Goal: Information Seeking & Learning: Learn about a topic

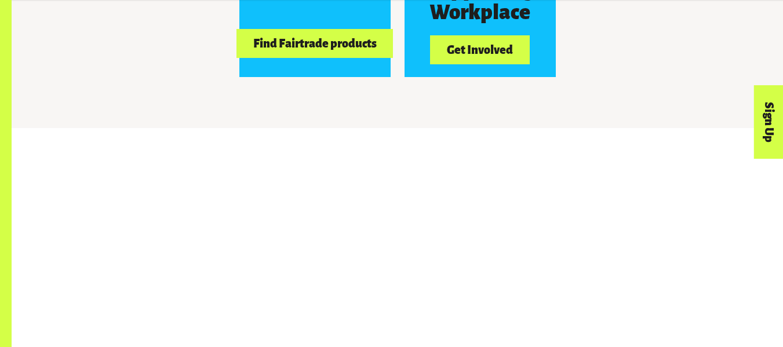
scroll to position [1172, 0]
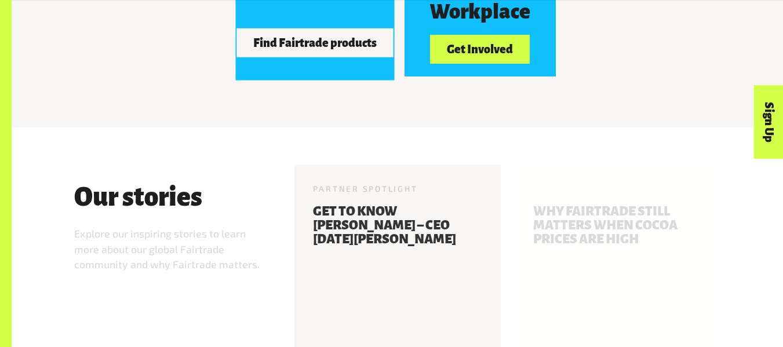
click at [334, 57] on button "Find Fairtrade products" at bounding box center [314, 42] width 156 height 29
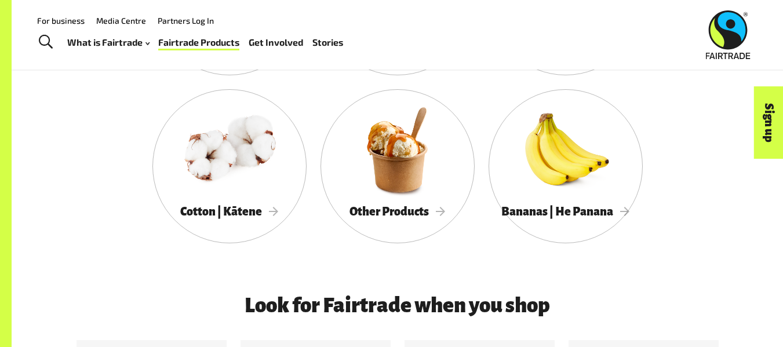
scroll to position [751, 0]
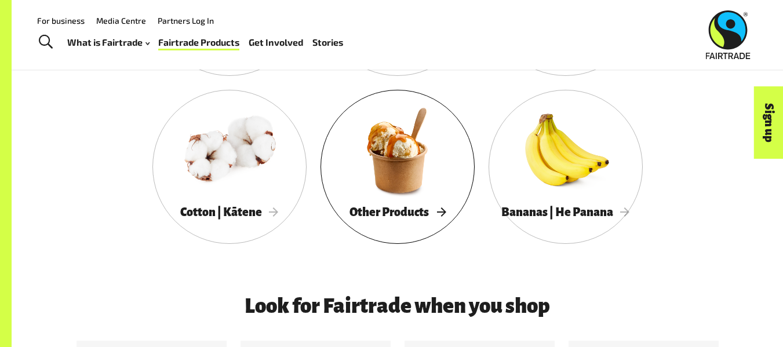
click at [392, 201] on div at bounding box center [397, 150] width 154 height 100
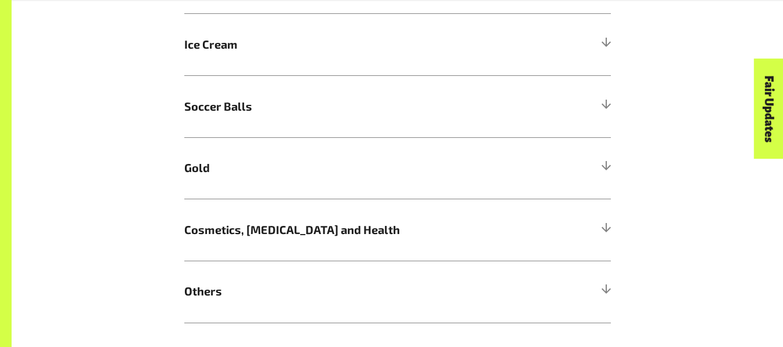
scroll to position [1075, 0]
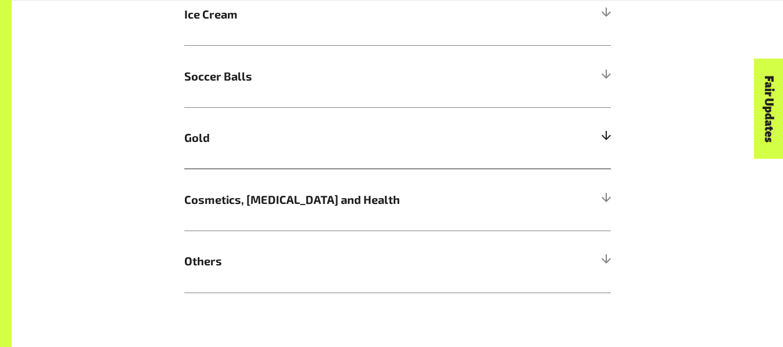
click at [293, 169] on h5 "Gold" at bounding box center [397, 138] width 427 height 62
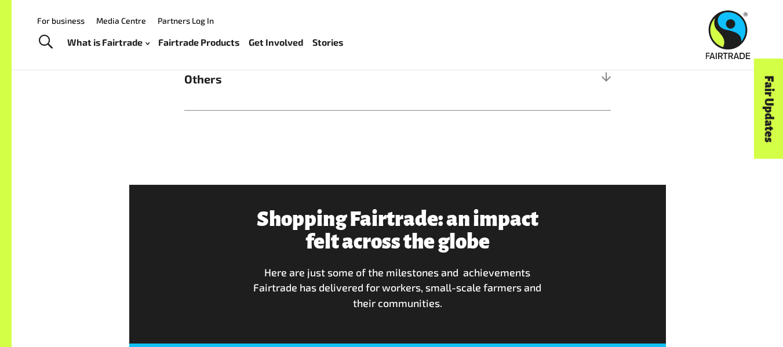
scroll to position [1631, 0]
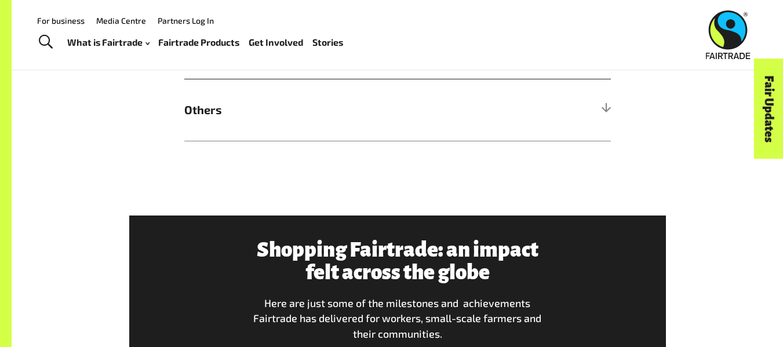
click at [238, 57] on span "Cosmetics, [MEDICAL_DATA] and Health" at bounding box center [344, 47] width 320 height 17
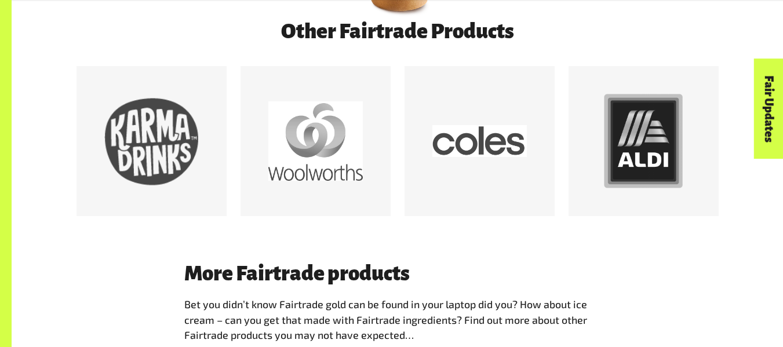
scroll to position [0, 0]
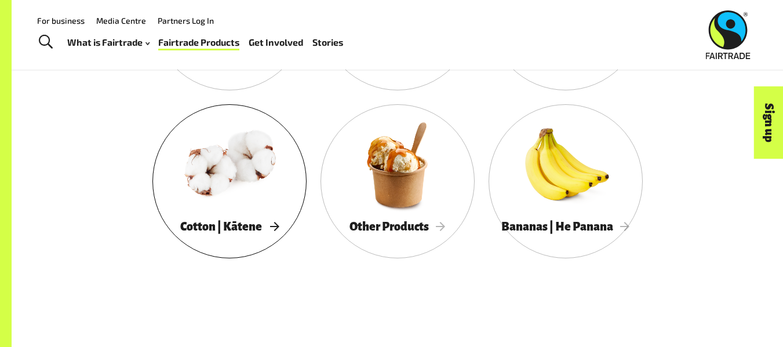
scroll to position [735, 0]
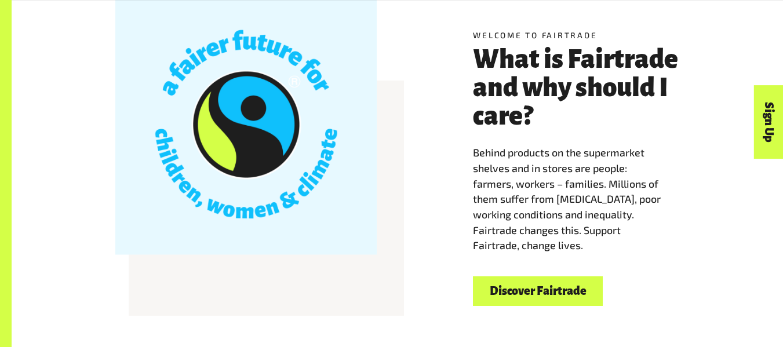
scroll to position [321, 0]
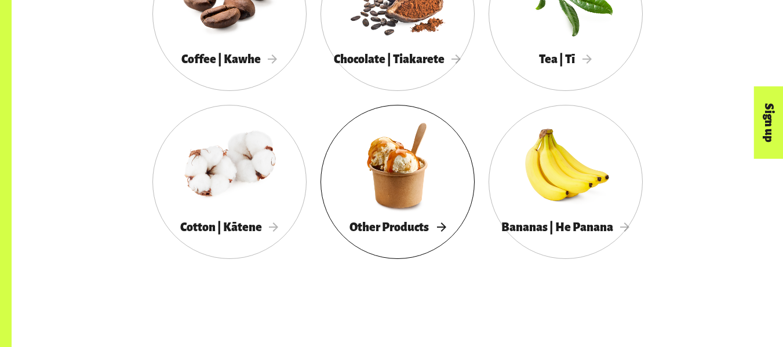
click at [371, 210] on div at bounding box center [397, 165] width 154 height 100
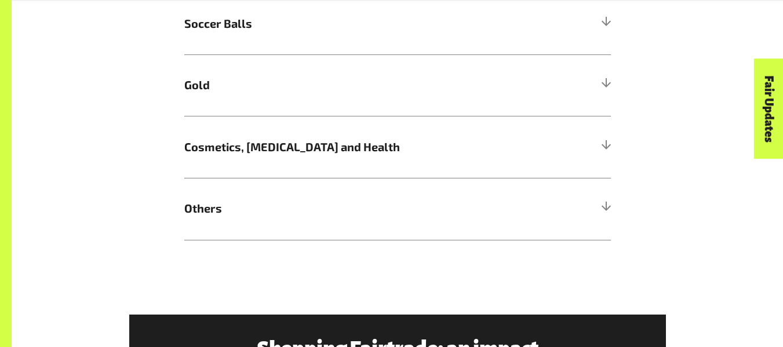
scroll to position [1128, 0]
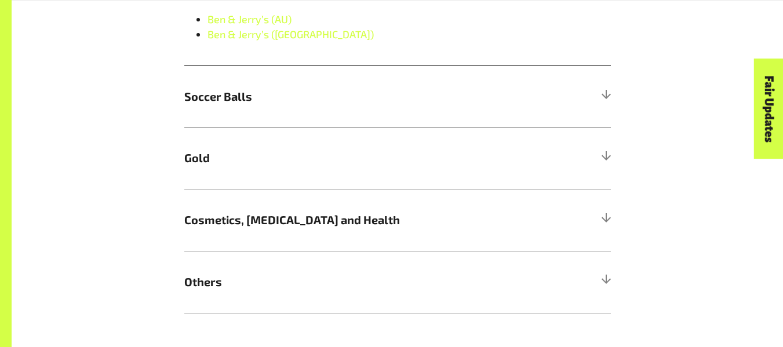
scroll to position [1205, 0]
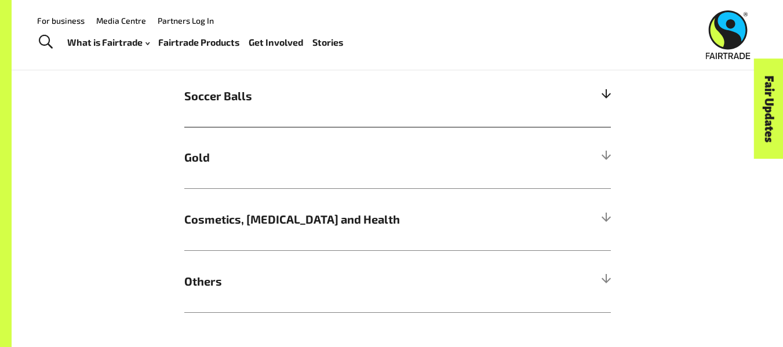
click at [256, 127] on h5 "Soccer Balls" at bounding box center [397, 96] width 427 height 62
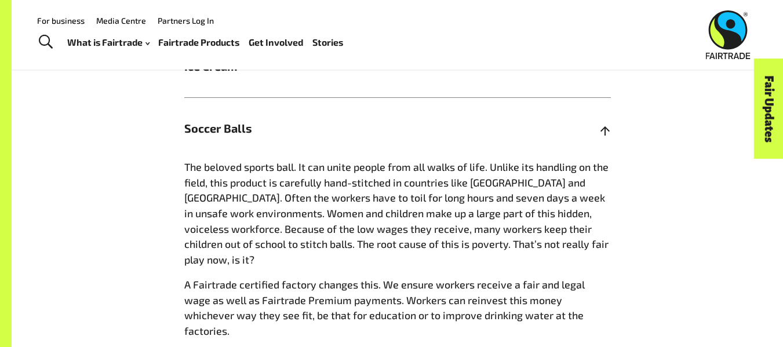
scroll to position [1022, 0]
